Goal: Information Seeking & Learning: Learn about a topic

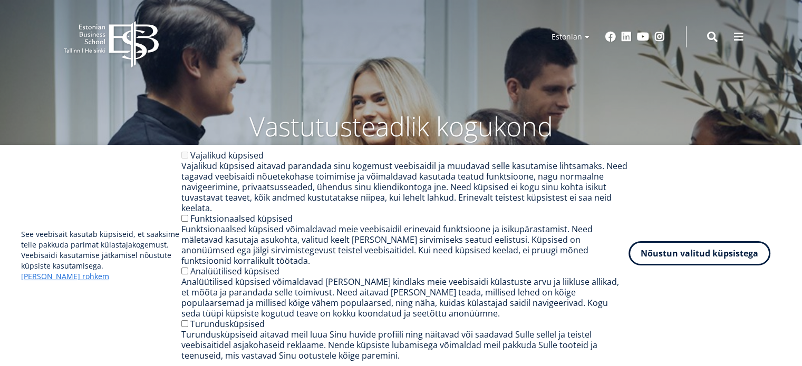
click at [697, 263] on button "Nõustun valitud küpsistega" at bounding box center [699, 253] width 142 height 24
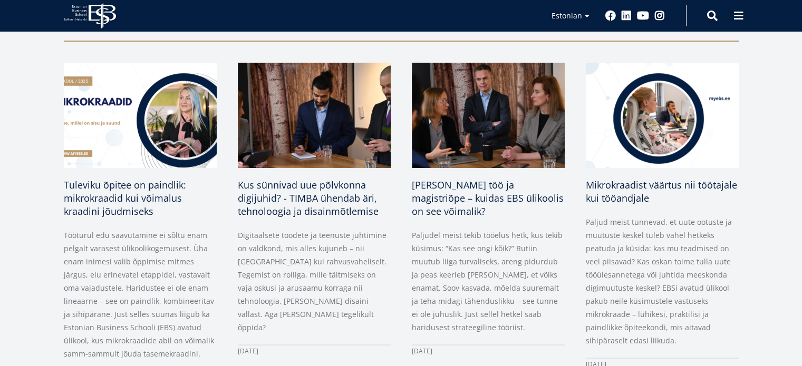
scroll to position [512, 0]
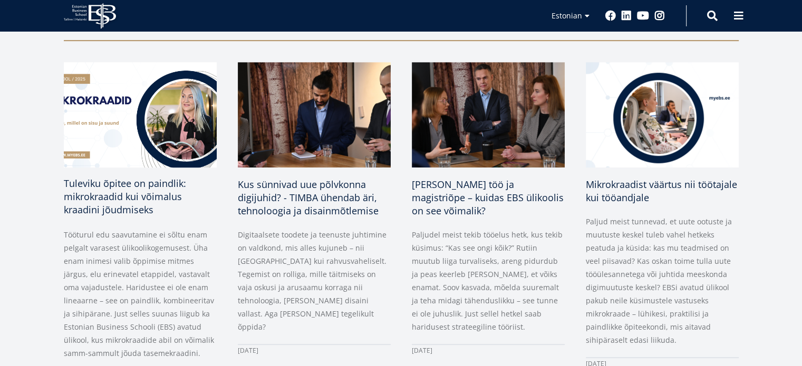
click at [132, 198] on span "Tuleviku õpitee on paindlik: mikrokraadid kui võimalus kraadini jõudmiseks" at bounding box center [125, 196] width 122 height 39
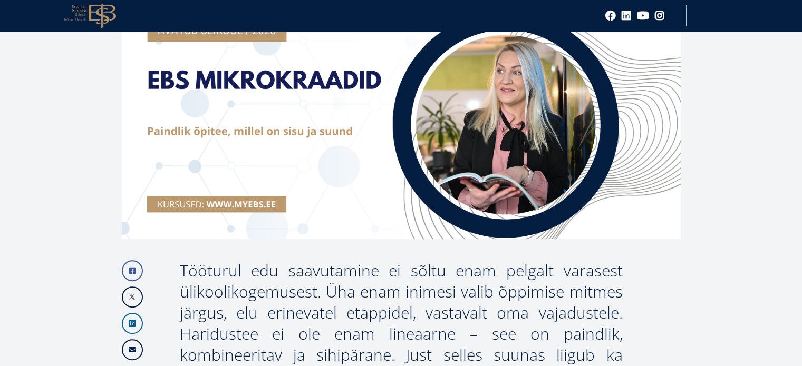
scroll to position [278, 0]
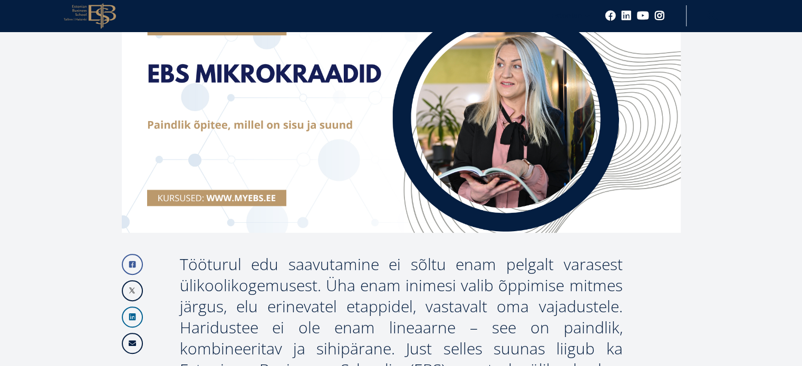
click at [230, 194] on img at bounding box center [401, 106] width 559 height 253
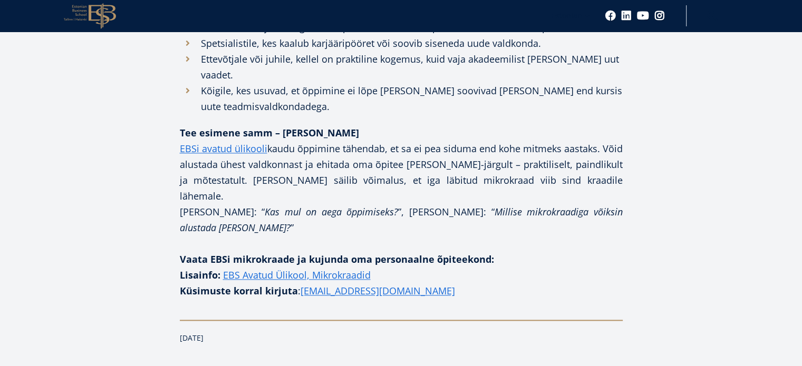
scroll to position [1311, 0]
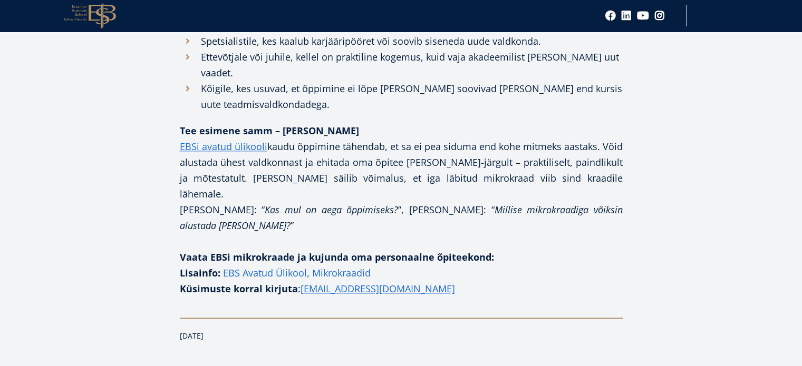
click at [352, 265] on link "EBS Avatud Ülikool, Mikrokraadid" at bounding box center [297, 273] width 148 height 16
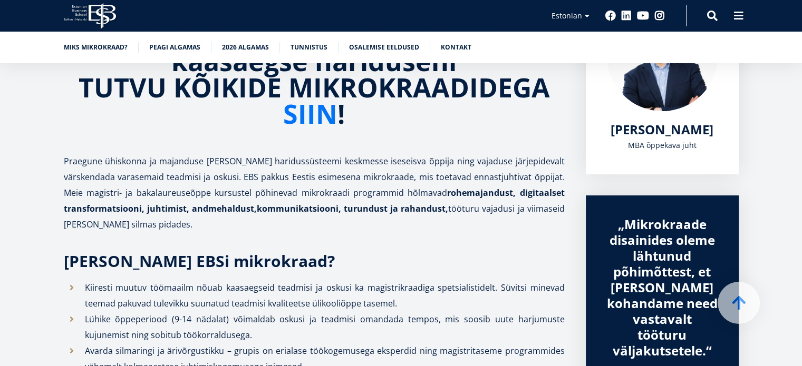
scroll to position [220, 0]
click at [308, 117] on link "SIIN" at bounding box center [310, 114] width 54 height 26
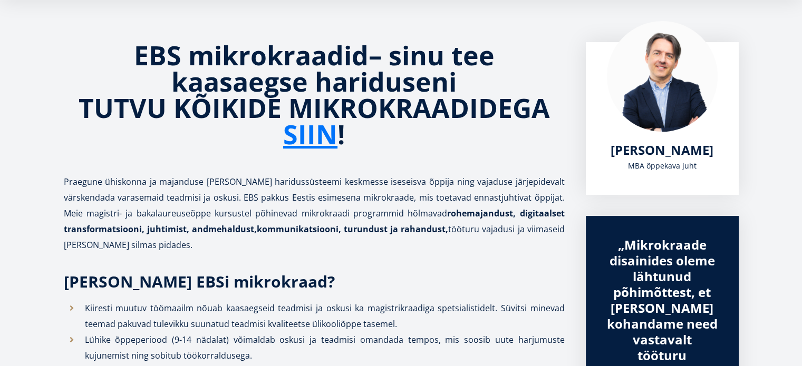
scroll to position [0, 0]
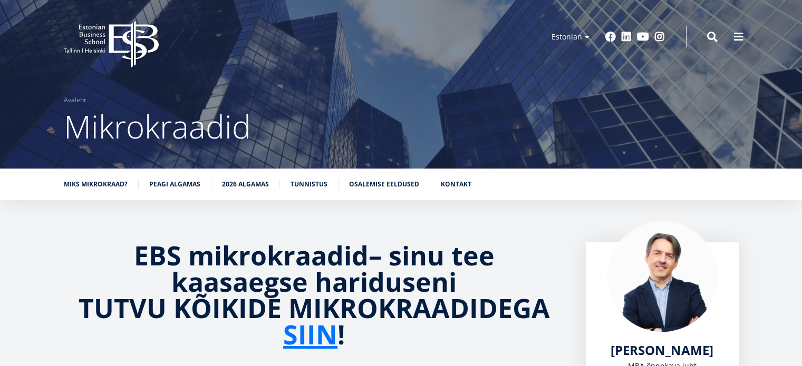
click at [126, 36] on icon "EBS Logo Created with Sketch." at bounding box center [111, 44] width 95 height 47
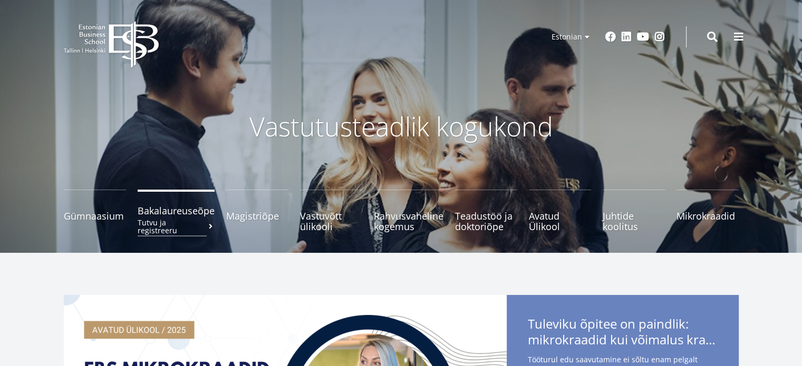
click at [174, 214] on span "Bakalaureuseõpe Tutvu ja registreeru" at bounding box center [176, 211] width 77 height 11
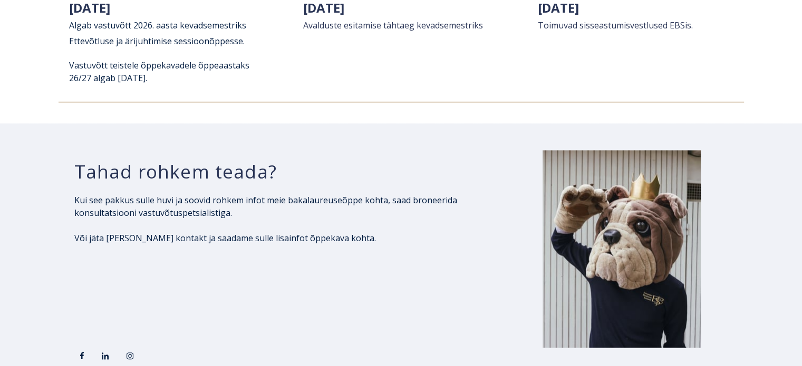
scroll to position [1481, 0]
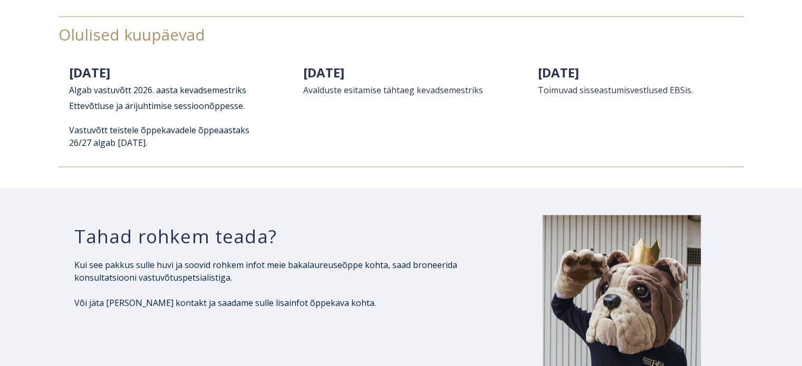
click at [344, 266] on p "Kui see pakkus sulle huvi ja soovid rohkem infot meie bakalaureuseõppe kohta, s…" at bounding box center [270, 271] width 392 height 25
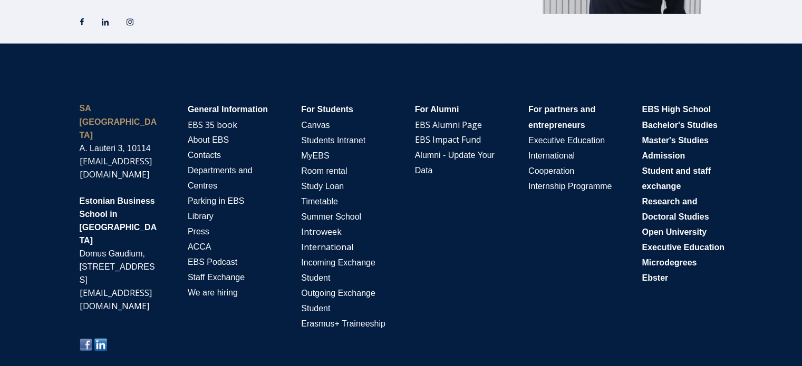
scroll to position [1893, 0]
